Goal: Communication & Community: Ask a question

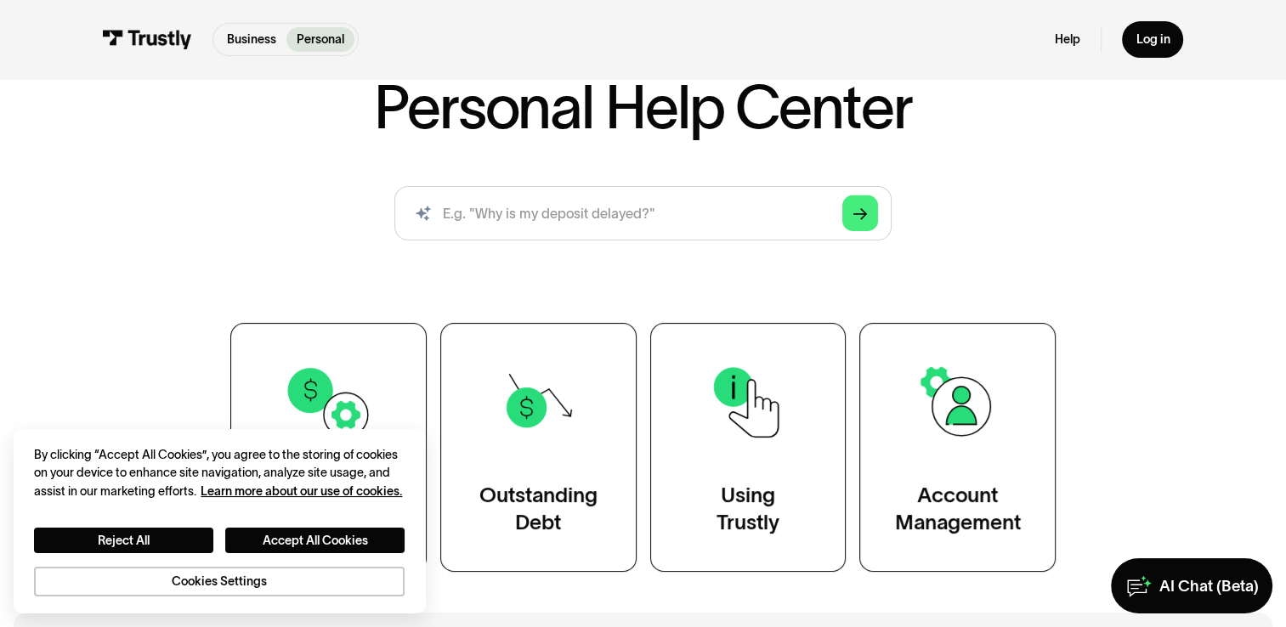
scroll to position [126, 0]
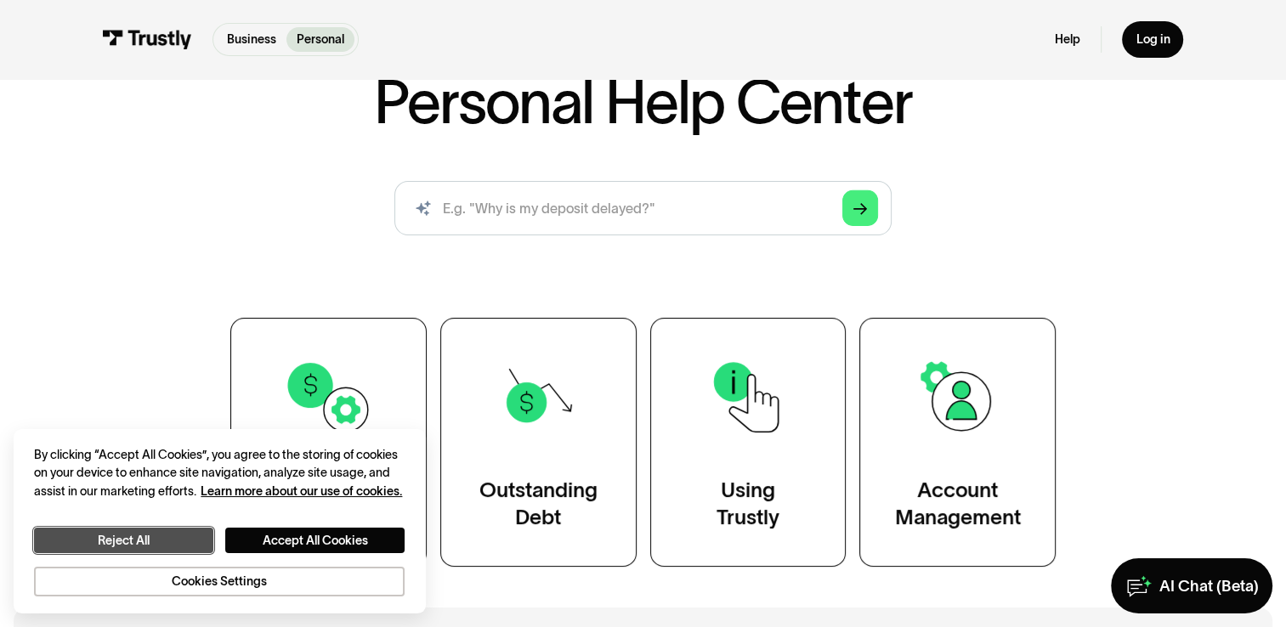
click at [174, 542] on button "Reject All" at bounding box center [123, 540] width 179 height 25
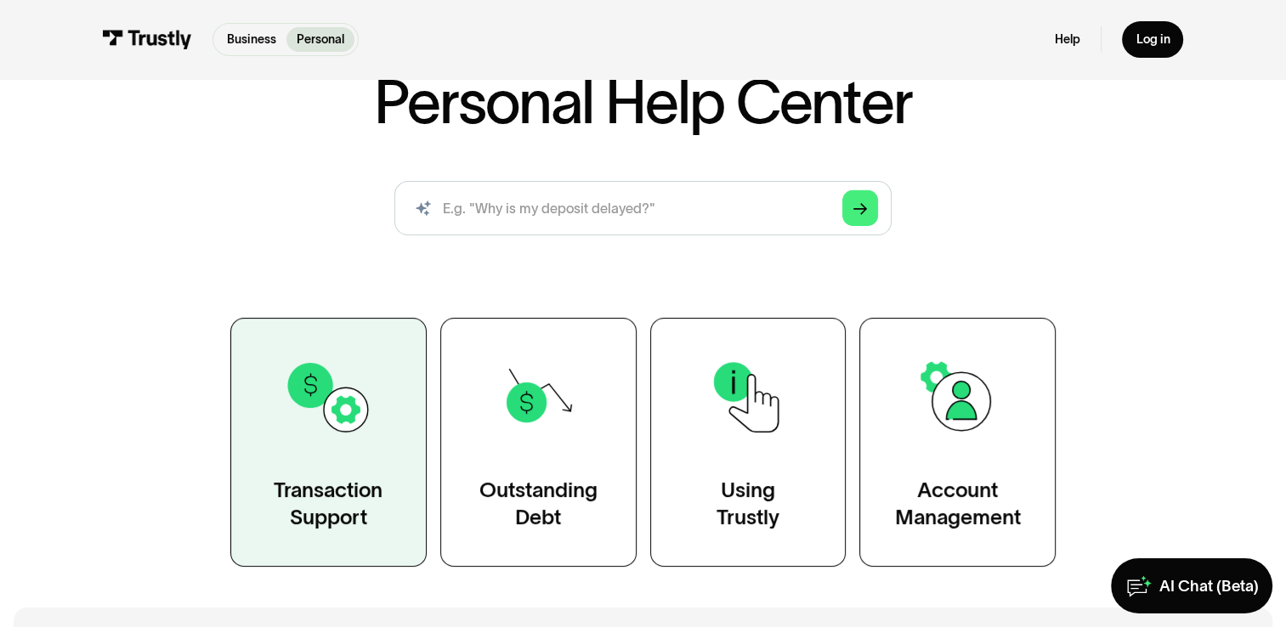
click at [365, 444] on link "Transaction Support" at bounding box center [328, 442] width 196 height 249
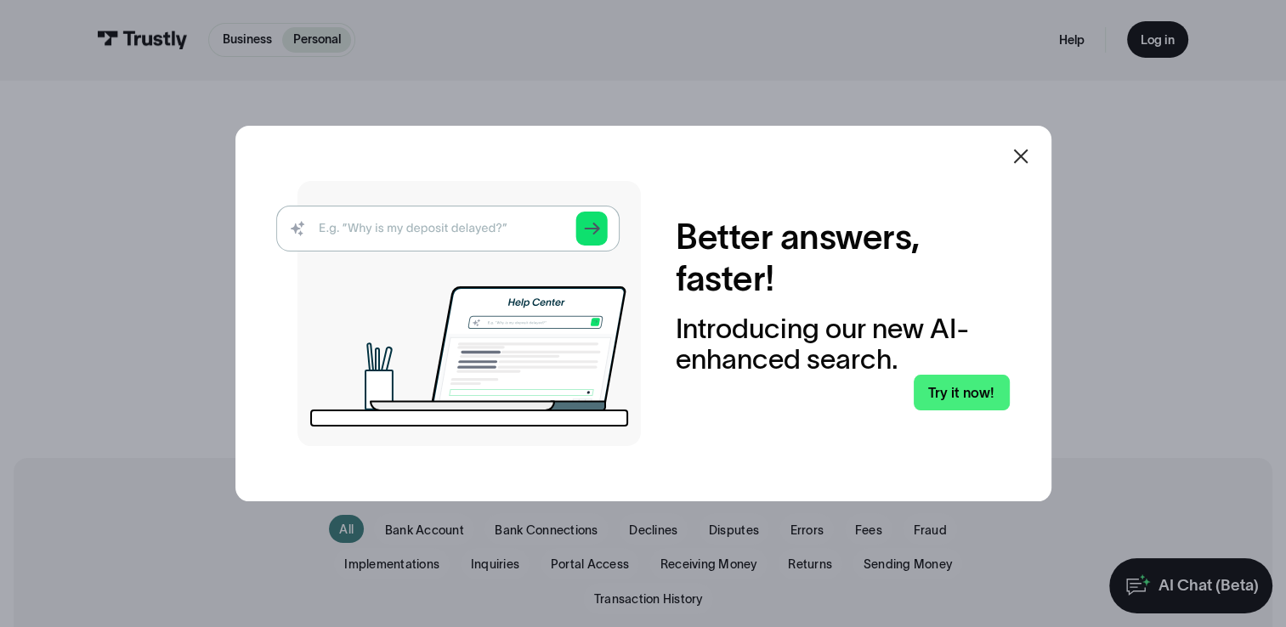
click at [1023, 156] on icon at bounding box center [1020, 156] width 20 height 20
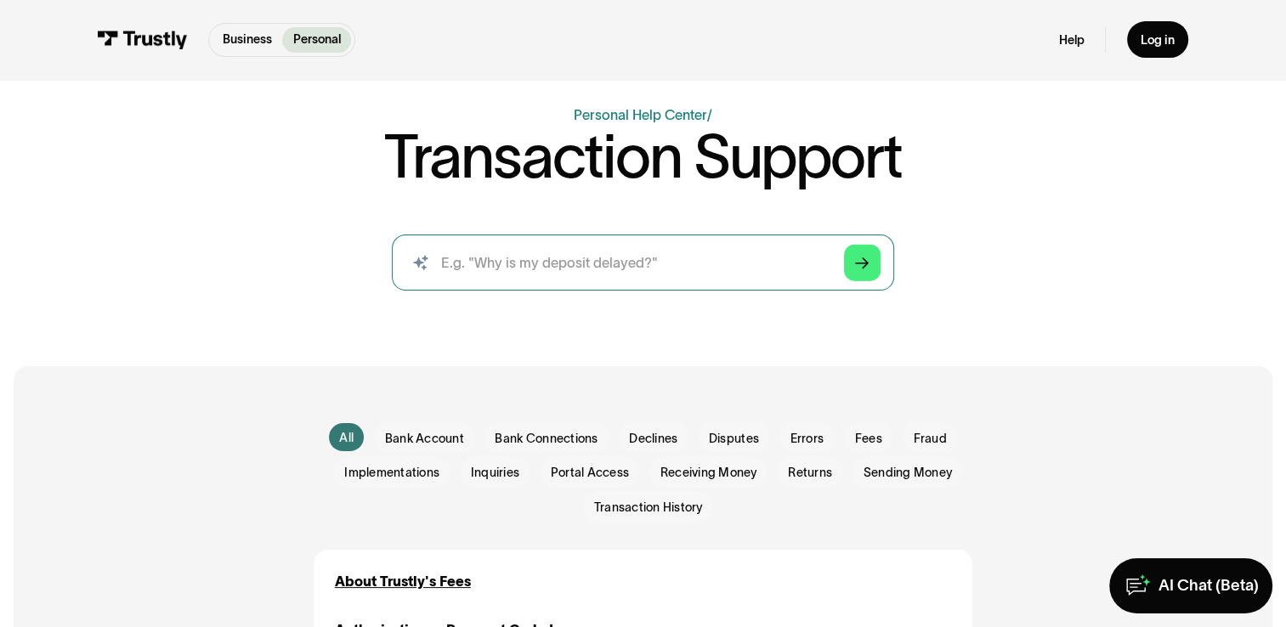
scroll to position [87, 0]
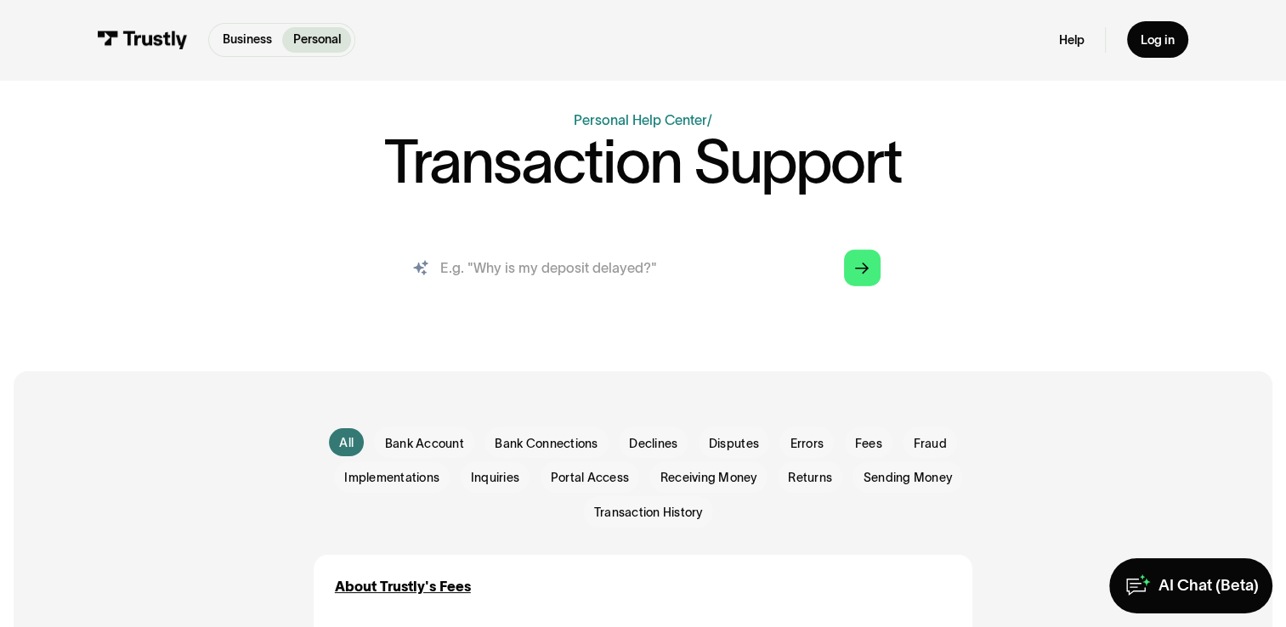
click at [588, 275] on input "search" at bounding box center [643, 267] width 502 height 55
type input "my withdrawl from underdog fantasy wont work"
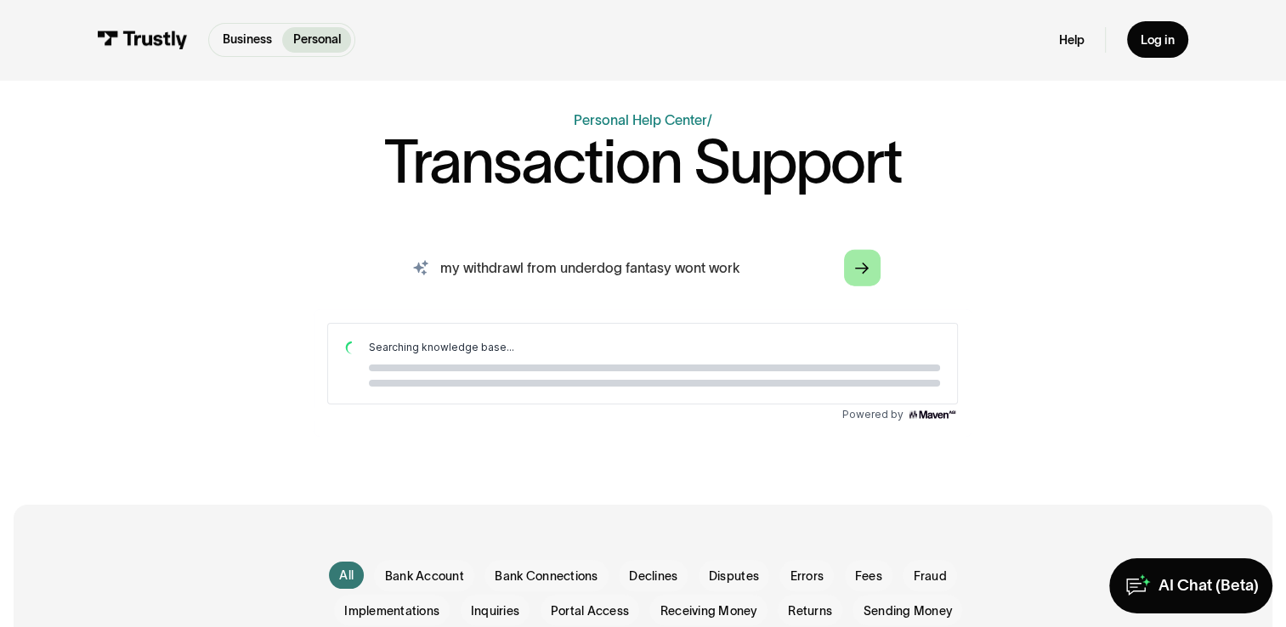
scroll to position [0, 0]
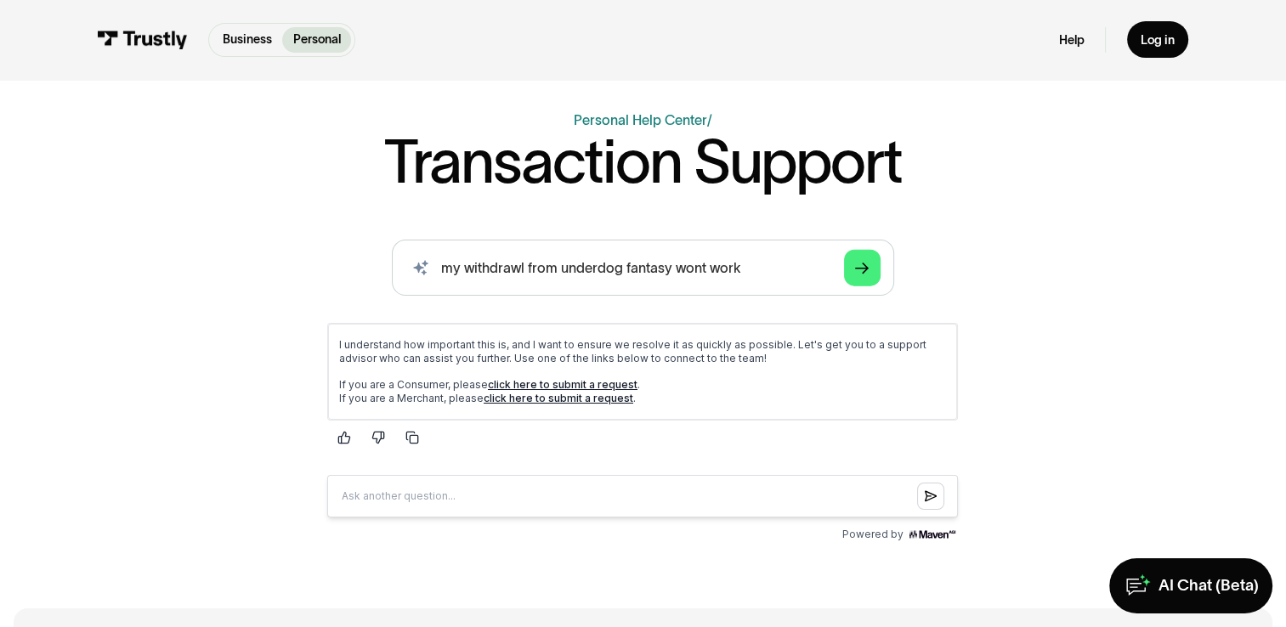
click at [551, 382] on link "click here to submit a request" at bounding box center [563, 383] width 150 height 13
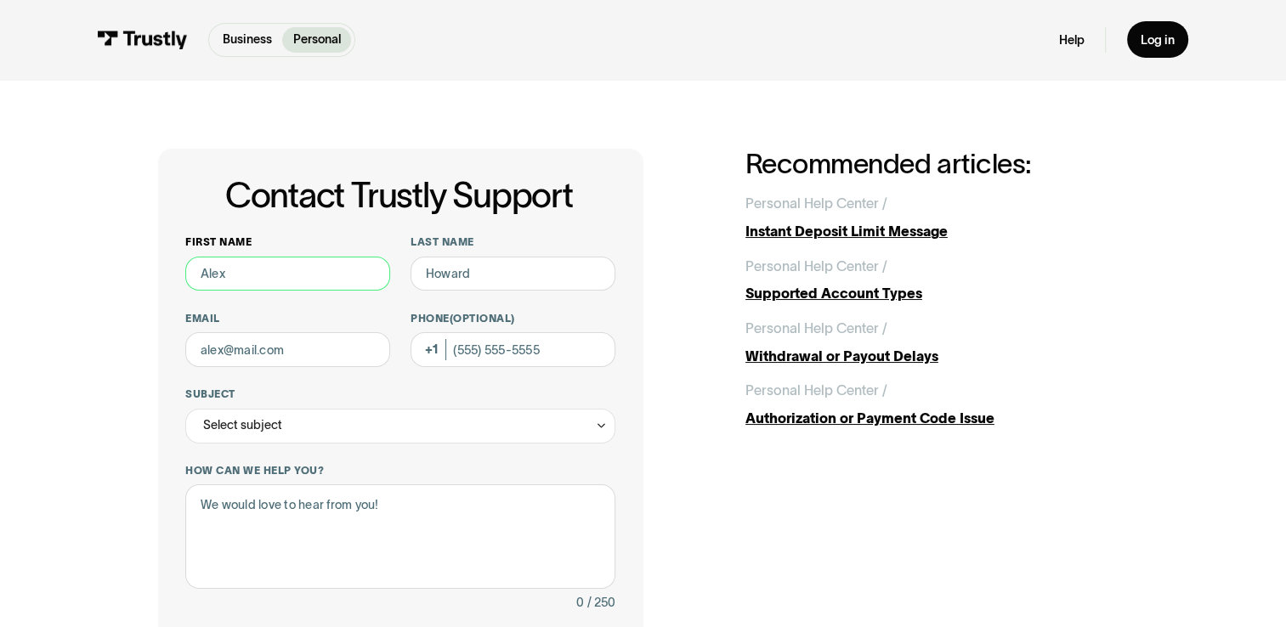
click at [303, 288] on input "First name" at bounding box center [287, 274] width 205 height 35
type input "[PERSON_NAME]"
type input "[EMAIL_ADDRESS][DOMAIN_NAME]"
type input "[PHONE_NUMBER]"
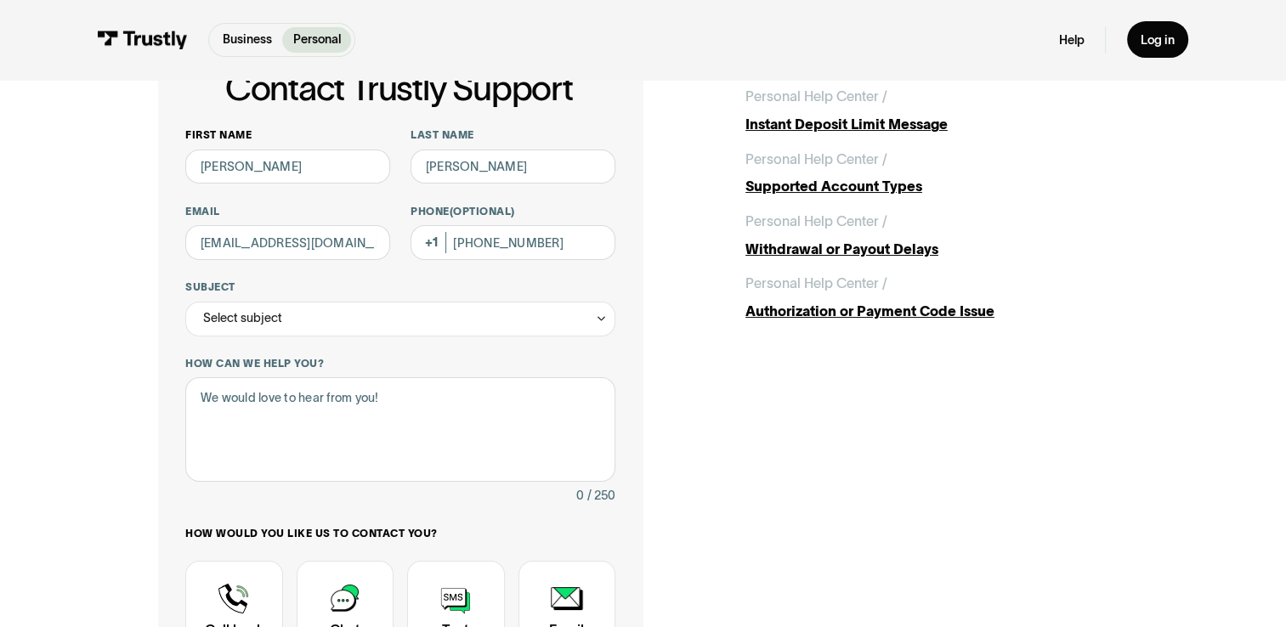
scroll to position [122, 0]
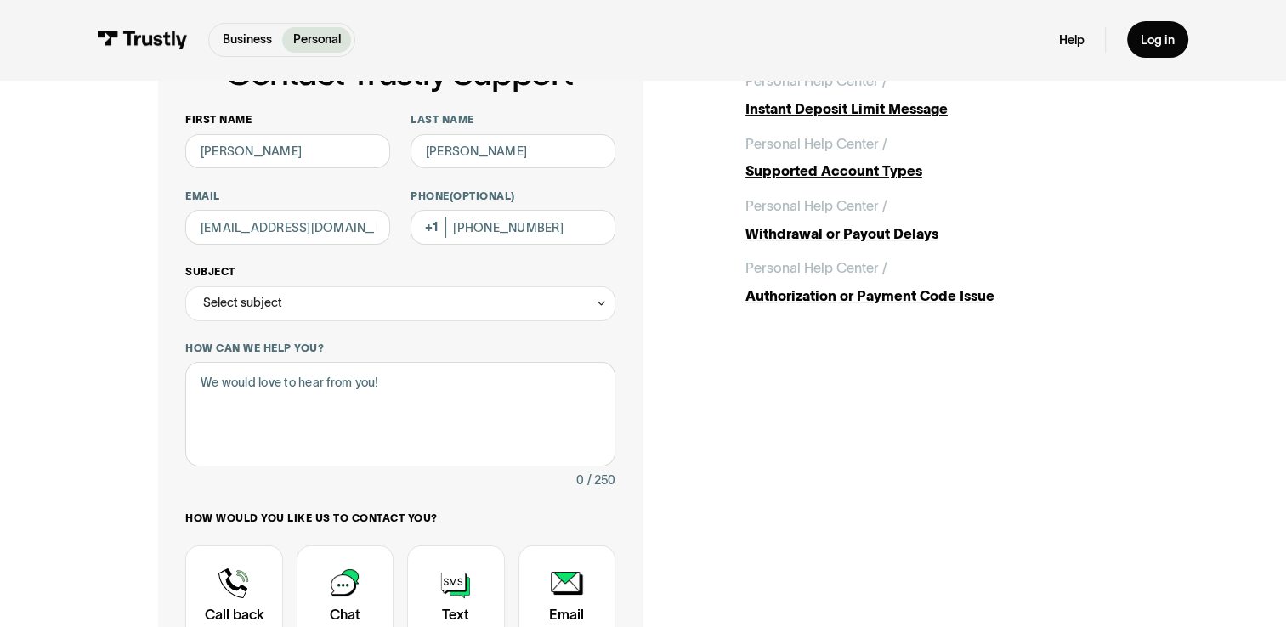
click at [406, 299] on div "Select subject" at bounding box center [399, 303] width 429 height 35
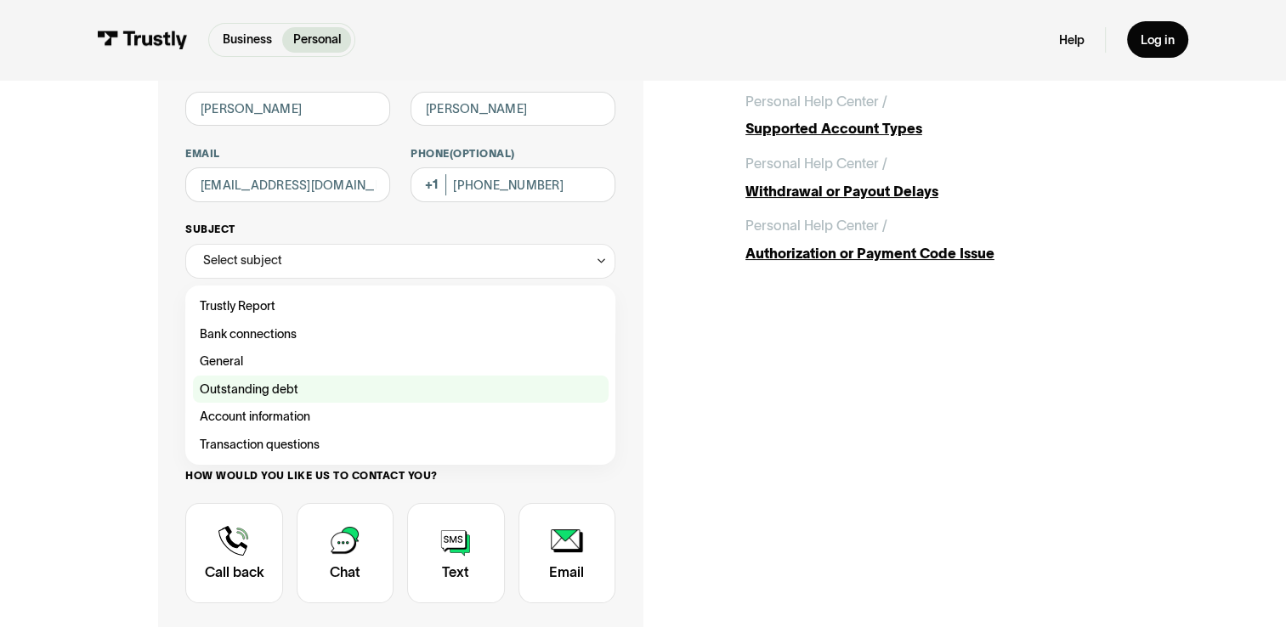
scroll to position [170, 0]
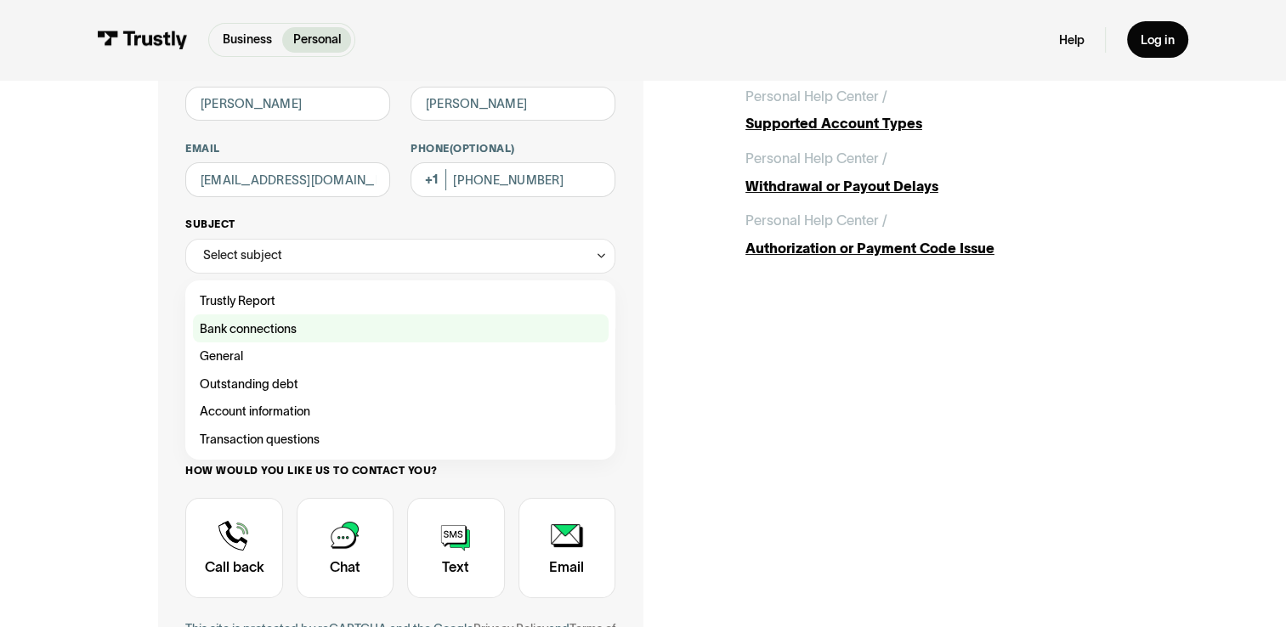
click at [365, 336] on div "Contact Trustly Support" at bounding box center [401, 328] width 416 height 28
type input "**********"
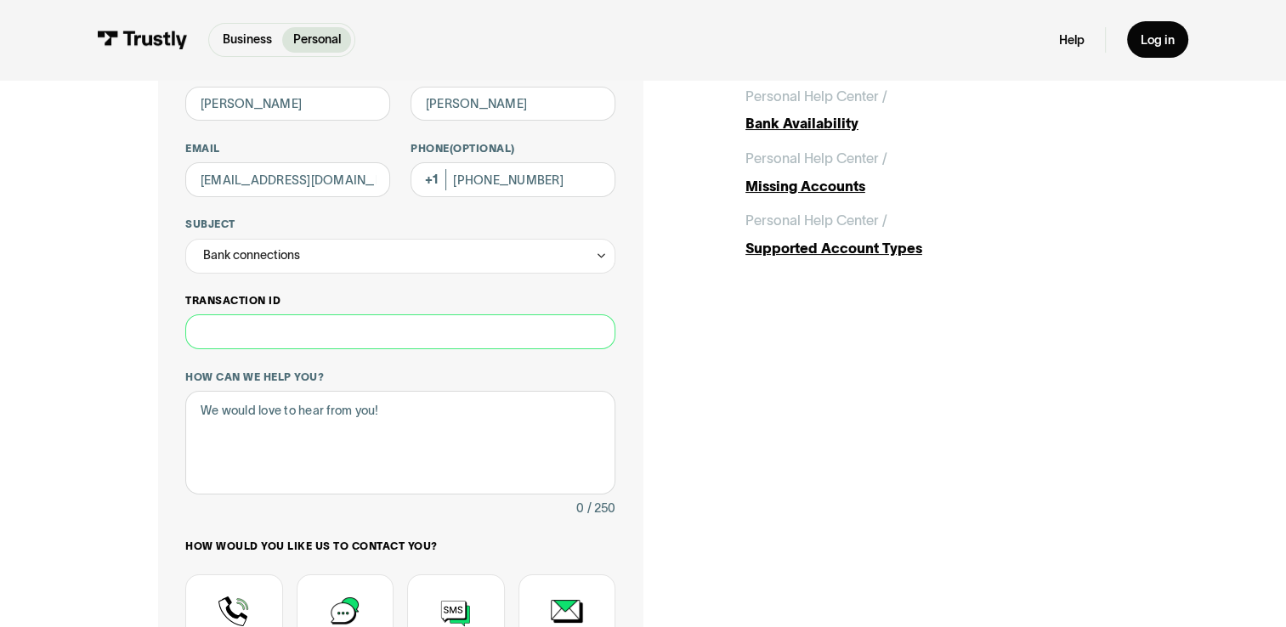
click at [367, 336] on input "Transaction ID" at bounding box center [399, 331] width 429 height 35
paste input "**********"
type input "**********"
click at [359, 421] on textarea "How can we help you?" at bounding box center [399, 443] width 429 height 104
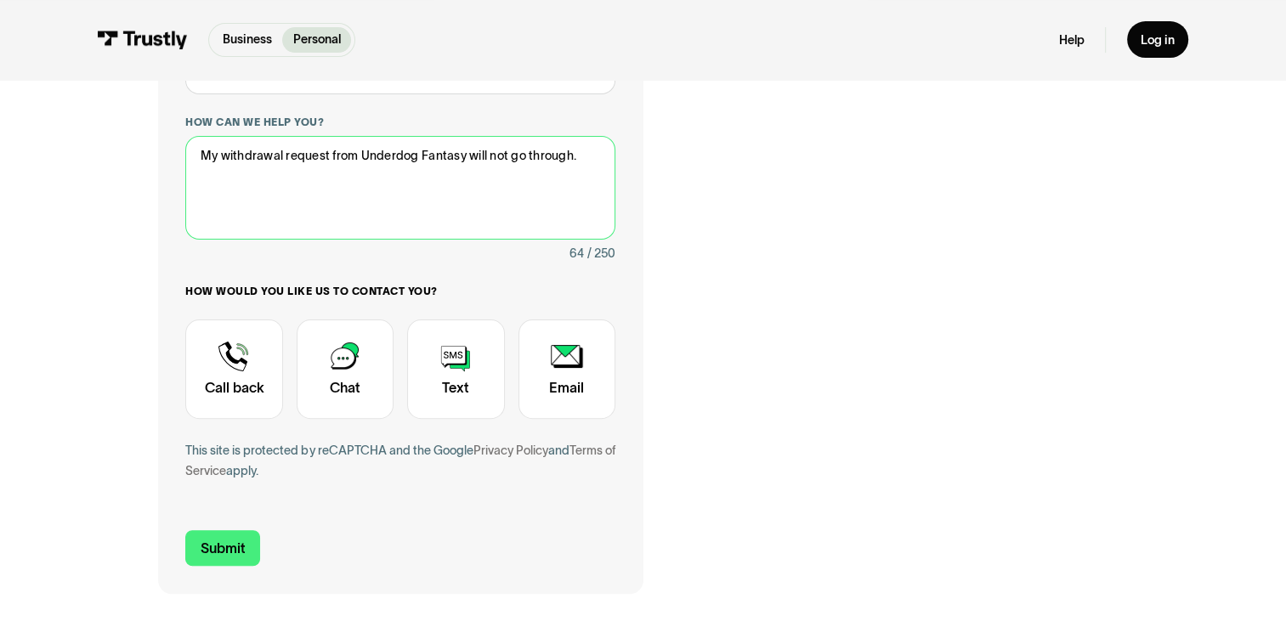
scroll to position [427, 0]
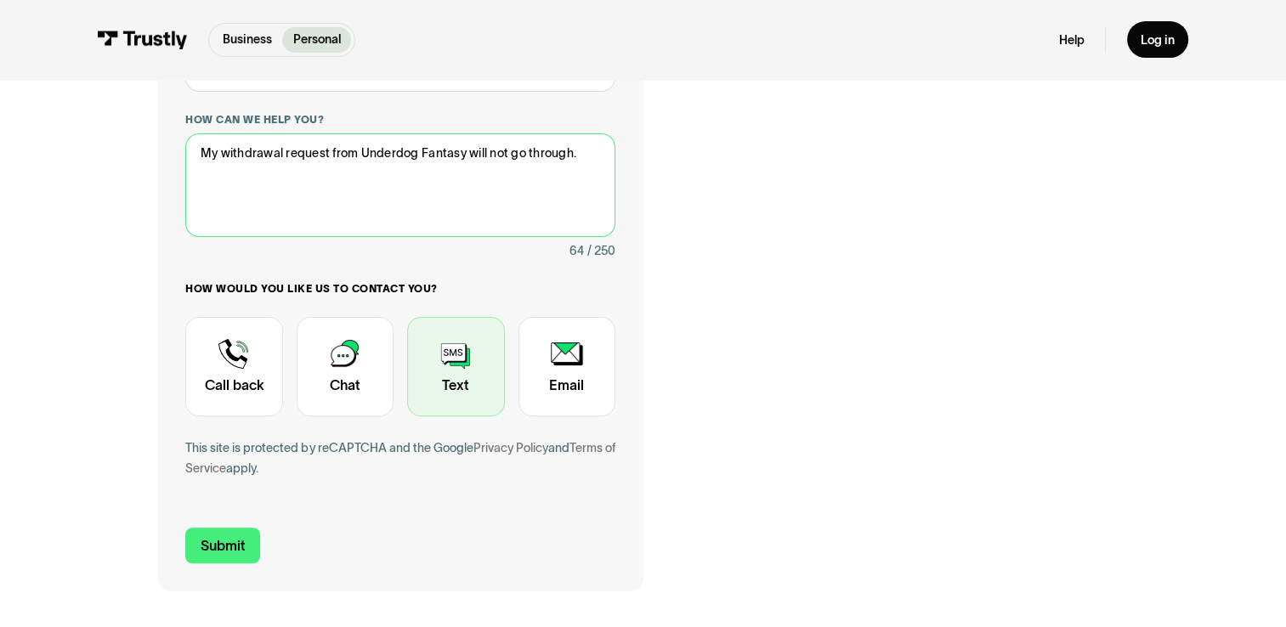
type textarea "My withdrawal request from Underdog Fantasy will not go through."
click at [436, 376] on div "Contact Trustly Support" at bounding box center [455, 366] width 97 height 99
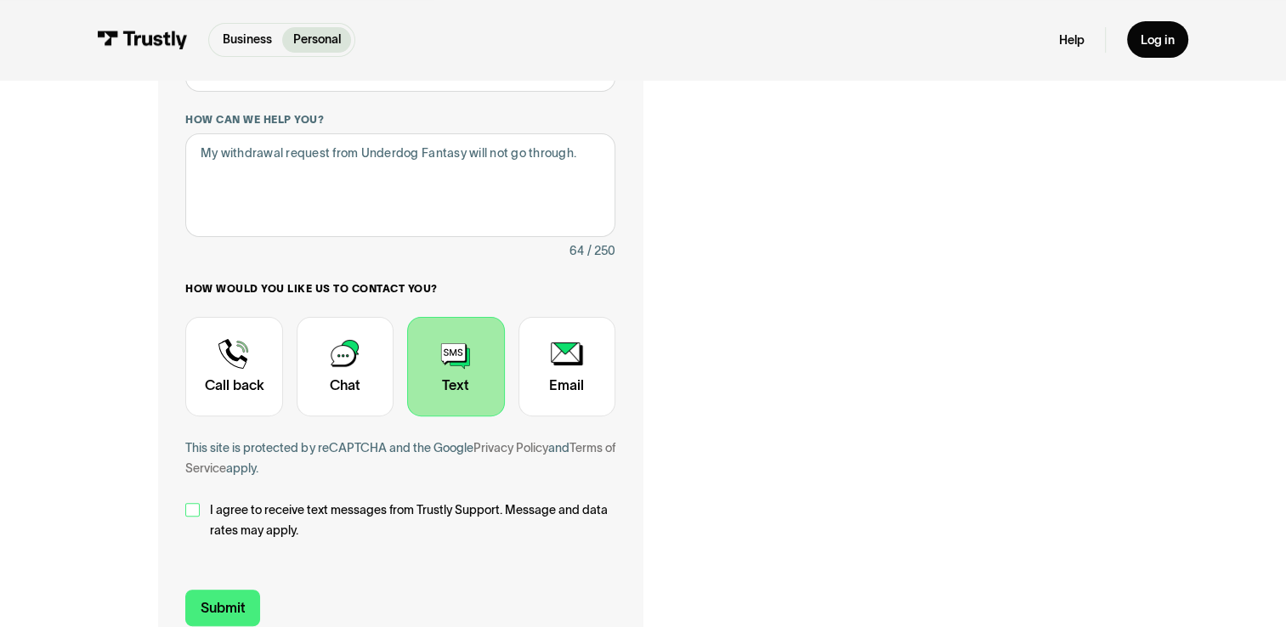
click at [191, 515] on div "Contact Trustly Support" at bounding box center [192, 510] width 14 height 14
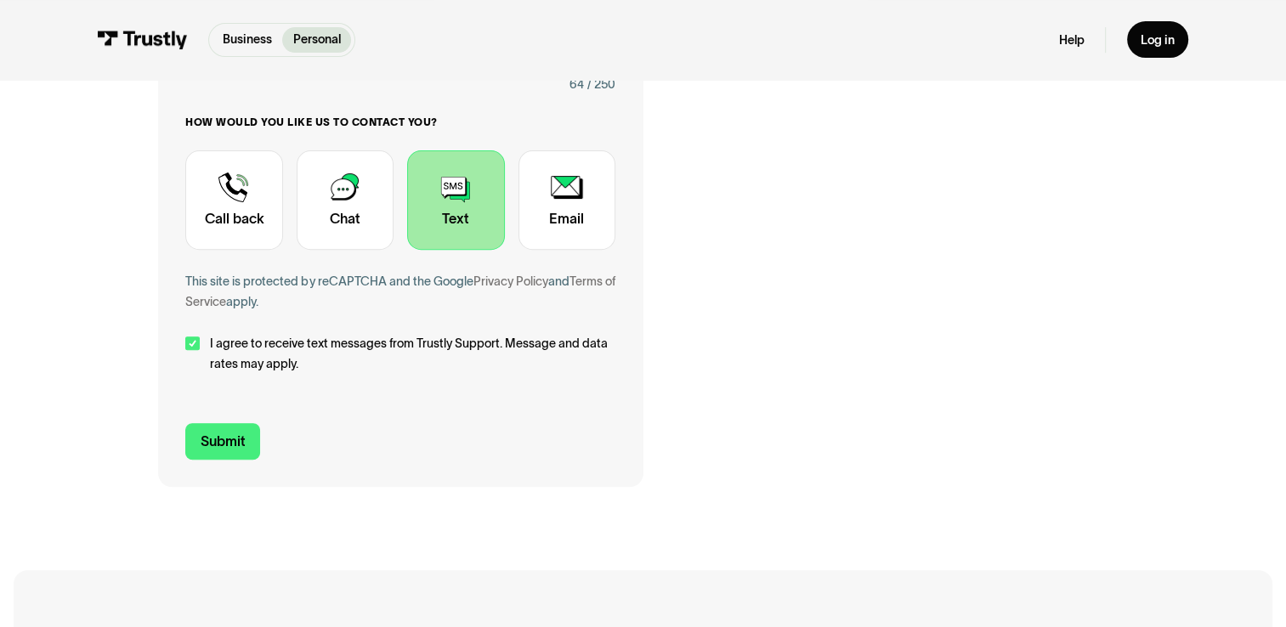
scroll to position [595, 0]
click at [221, 451] on input "Submit" at bounding box center [222, 440] width 75 height 37
type input "[PHONE_NUMBER]"
